Goal: Task Accomplishment & Management: Manage account settings

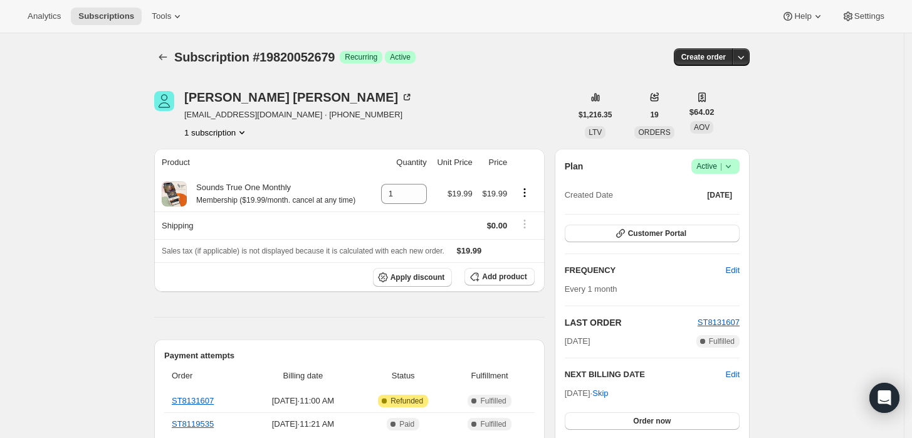
click at [728, 167] on icon at bounding box center [728, 166] width 13 height 13
click at [705, 216] on span "Cancel subscription" at bounding box center [719, 211] width 71 height 9
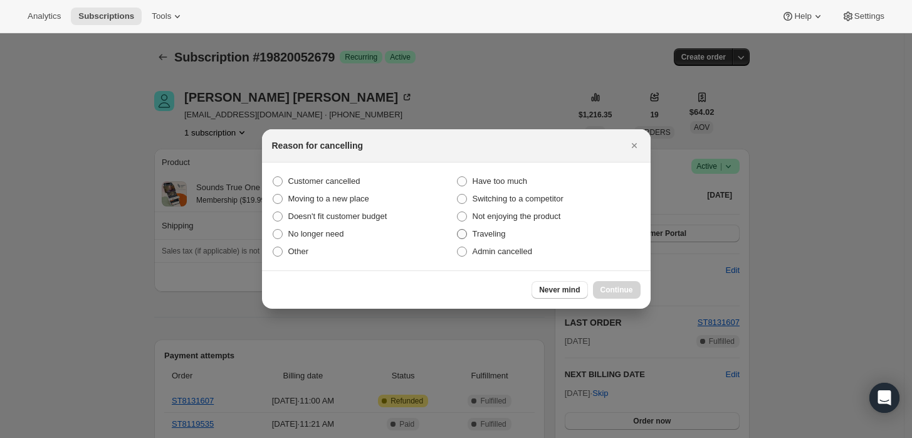
click at [506, 238] on label "Traveling" at bounding box center [548, 234] width 184 height 18
click at [458, 229] on input "Traveling" at bounding box center [457, 229] width 1 height 1
radio input "true"
click at [508, 253] on span "Admin cancelled" at bounding box center [503, 250] width 60 height 9
click at [458, 247] on input "Admin cancelled" at bounding box center [457, 246] width 1 height 1
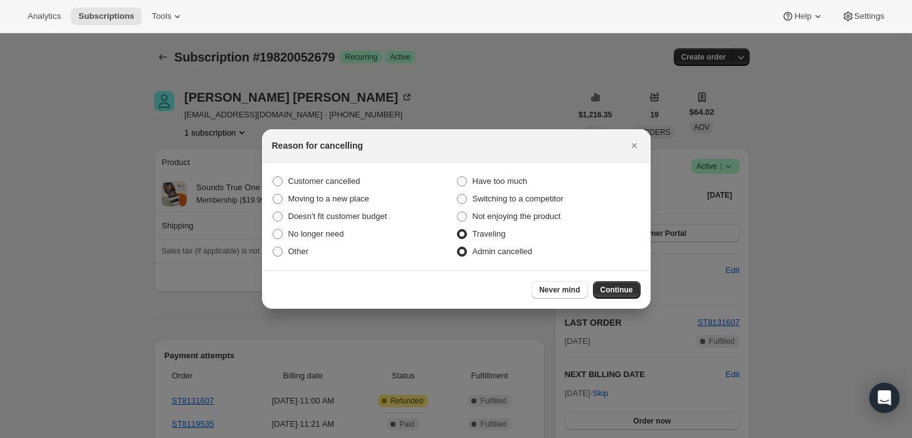
radio input "true"
radio input "false"
click at [605, 276] on div "Never mind Continue" at bounding box center [456, 289] width 389 height 38
click at [609, 281] on button "Continue" at bounding box center [617, 290] width 48 height 18
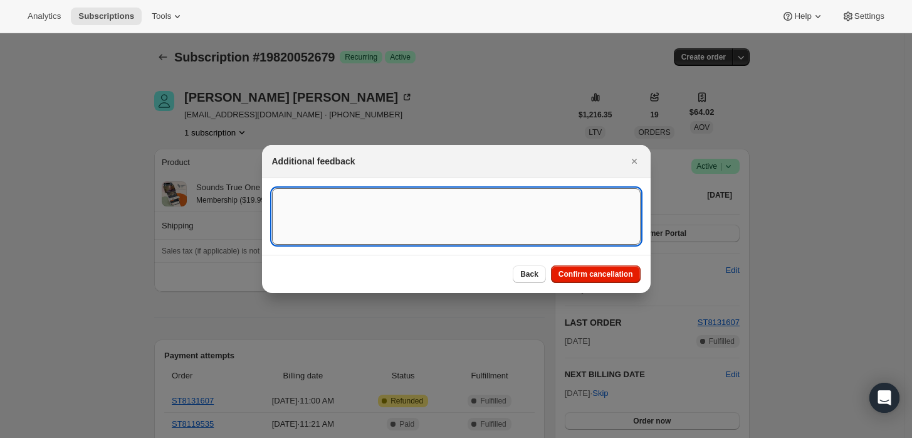
click at [535, 222] on textarea ":rbj:" at bounding box center [456, 216] width 369 height 56
type textarea "Customer requested cancellation and refund"
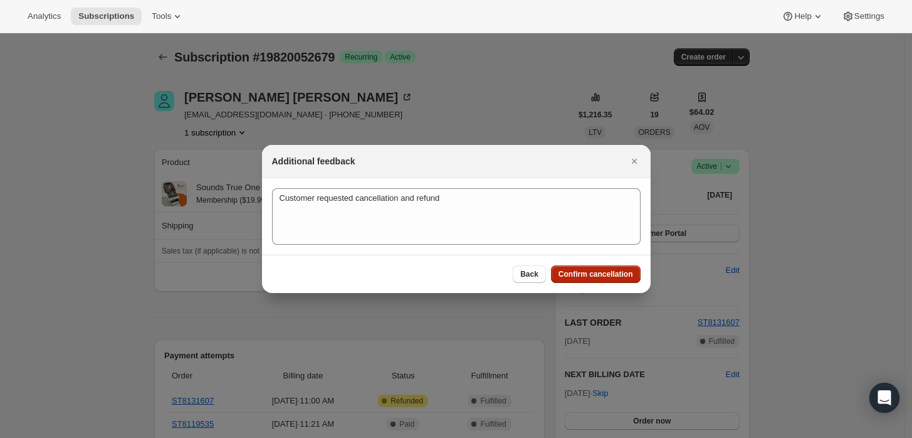
click at [619, 268] on button "Confirm cancellation" at bounding box center [596, 274] width 90 height 18
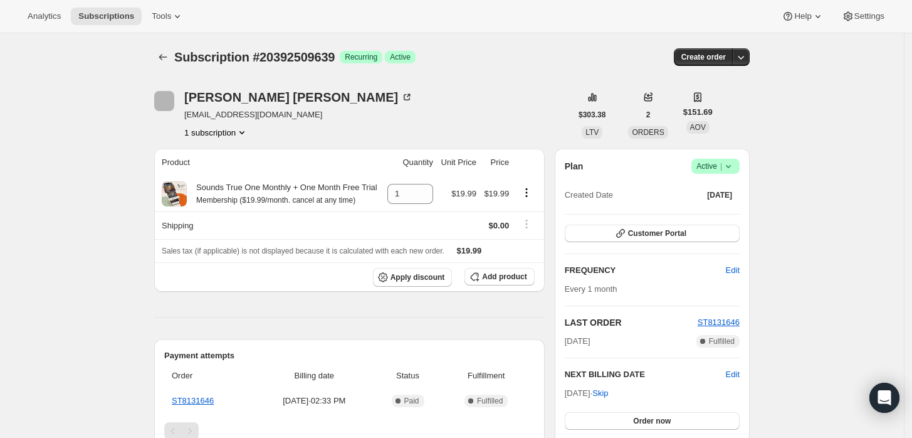
click at [740, 167] on span "Success Active |" at bounding box center [715, 166] width 48 height 15
click at [712, 213] on span "Cancel subscription" at bounding box center [719, 211] width 71 height 9
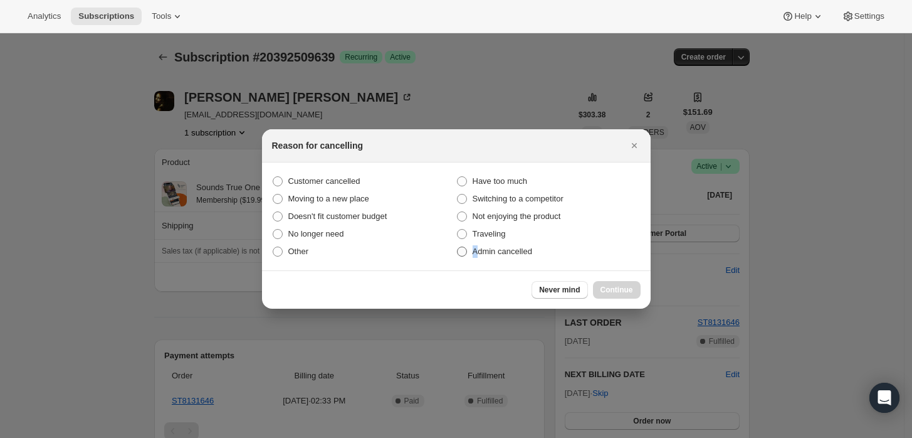
click at [475, 248] on span "Admin cancelled" at bounding box center [503, 250] width 60 height 9
click at [504, 249] on span "Admin cancelled" at bounding box center [503, 250] width 60 height 9
click at [486, 243] on label "Admin cancelled" at bounding box center [548, 252] width 184 height 18
click at [458, 246] on input "Admin cancelled" at bounding box center [457, 246] width 1 height 1
radio input "true"
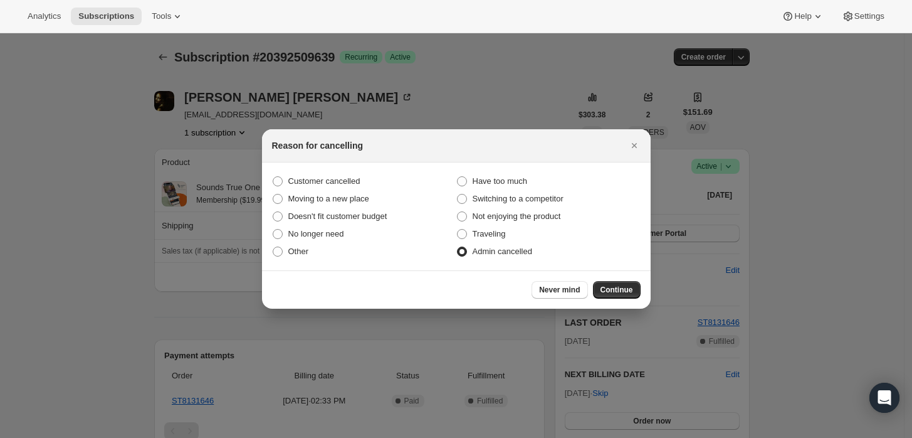
click at [609, 277] on div "Never mind Continue" at bounding box center [456, 289] width 389 height 38
click at [612, 290] on span "Continue" at bounding box center [616, 290] width 33 height 10
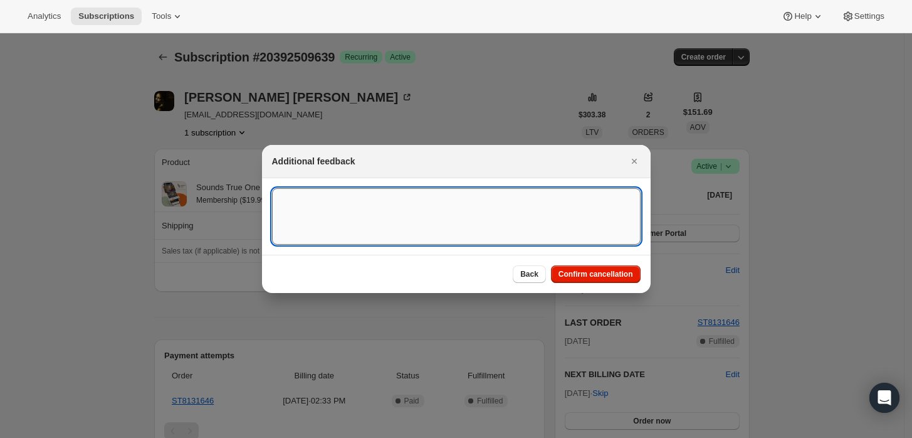
click at [493, 207] on textarea ":rbj:" at bounding box center [456, 216] width 369 height 56
type textarea "Customer requested cancellation"
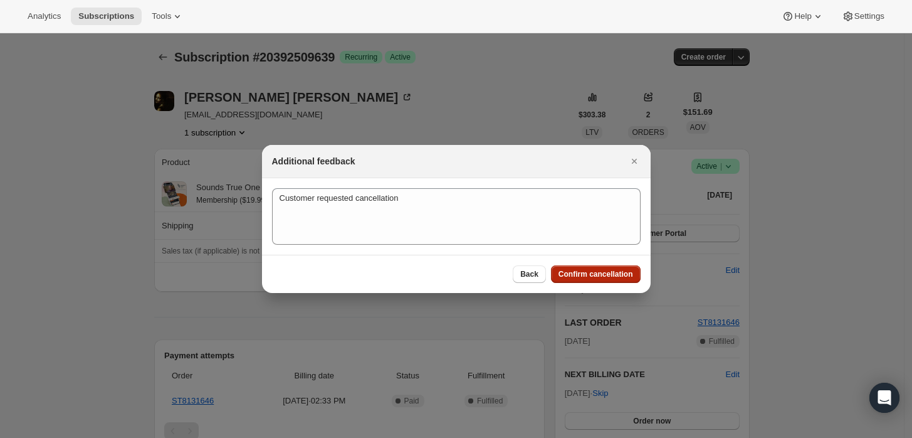
click at [590, 279] on button "Confirm cancellation" at bounding box center [596, 274] width 90 height 18
